Goal: Task Accomplishment & Management: Use online tool/utility

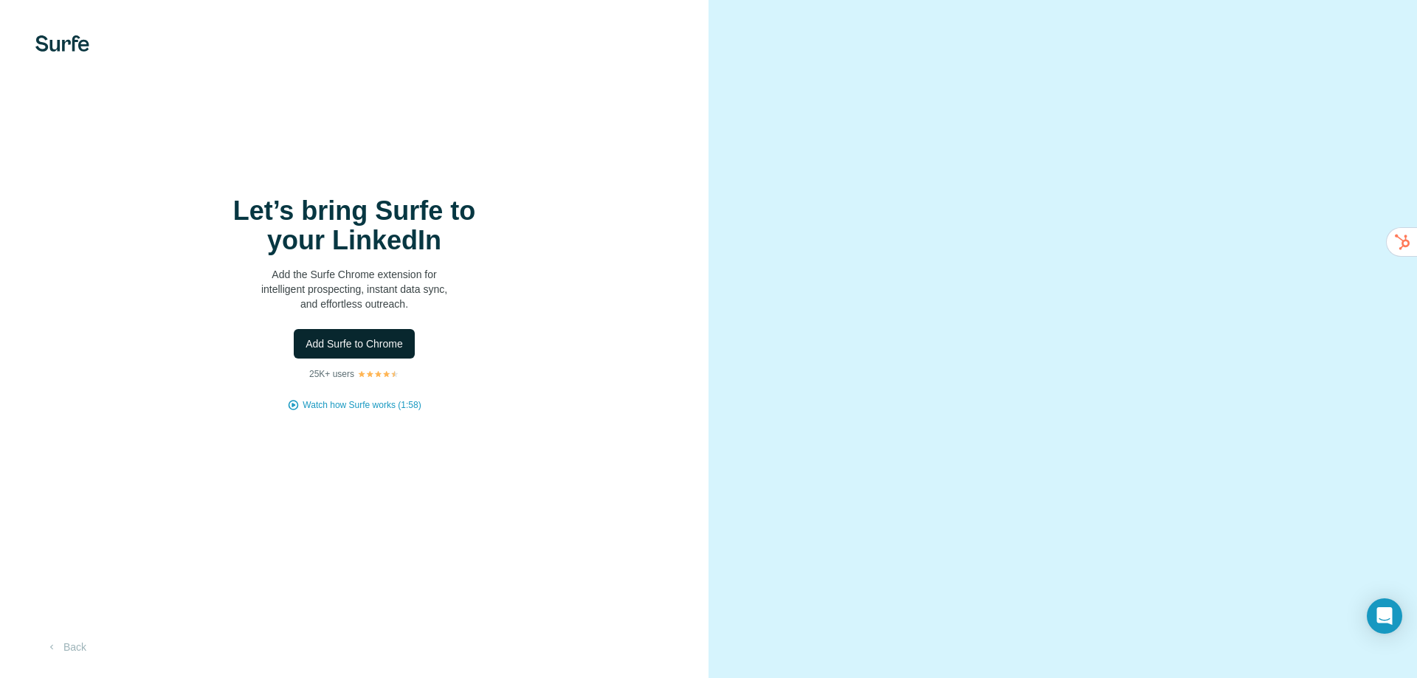
click at [339, 338] on span "Add Surfe to Chrome" at bounding box center [353, 343] width 97 height 15
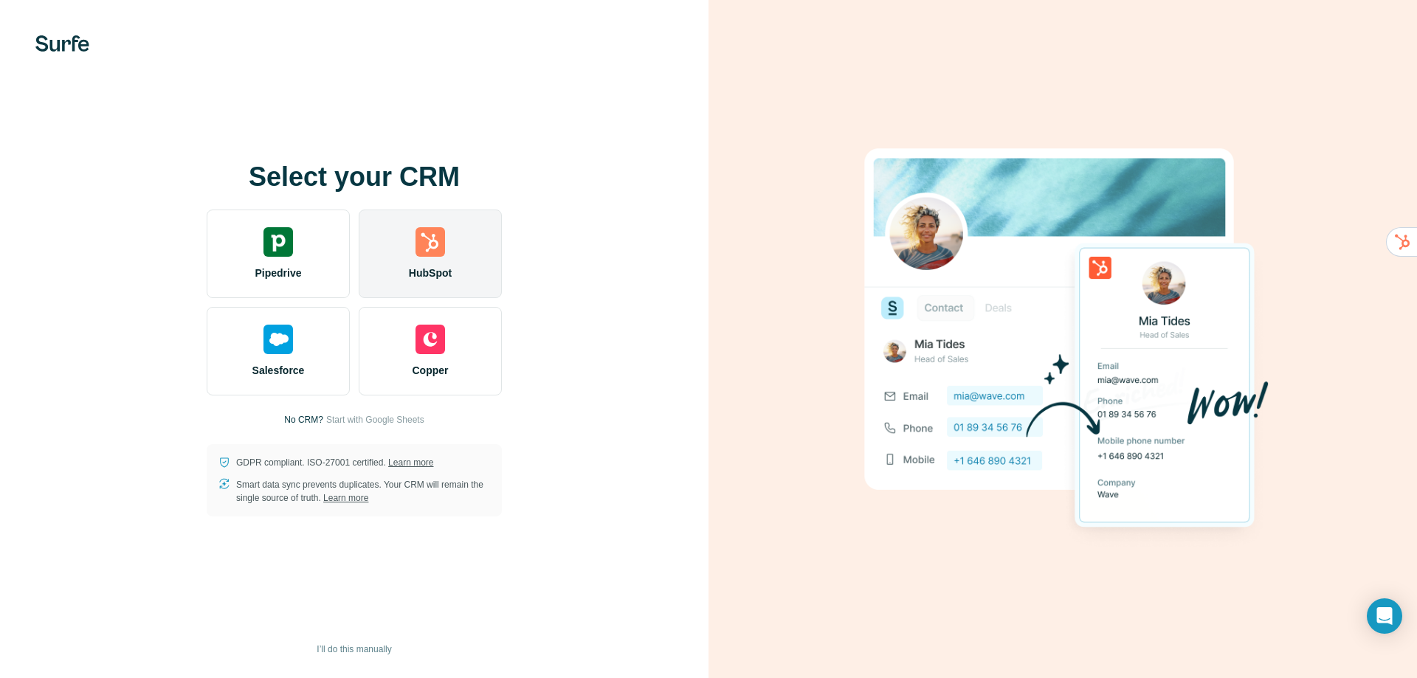
click at [430, 246] on img at bounding box center [430, 242] width 30 height 30
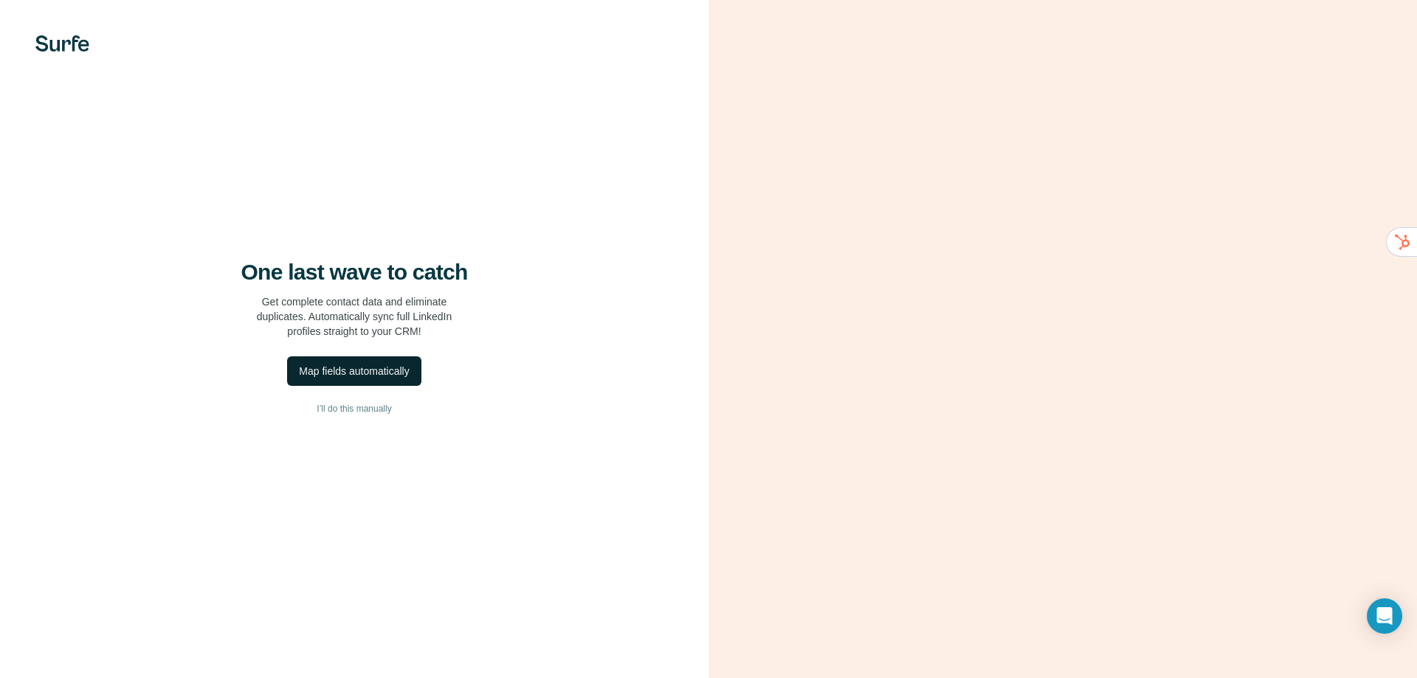
click at [381, 372] on div "Map fields automatically" at bounding box center [354, 371] width 110 height 15
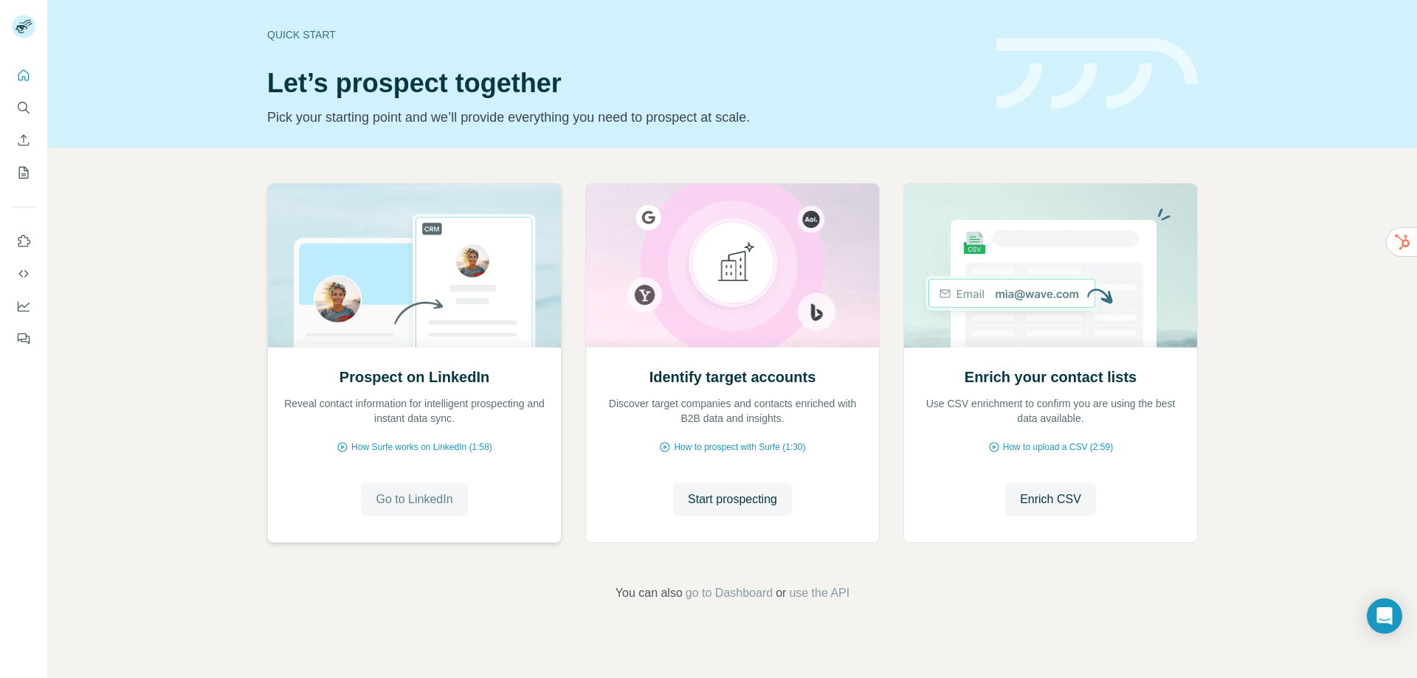
click at [442, 494] on span "Go to LinkedIn" at bounding box center [414, 500] width 77 height 18
